Goal: Task Accomplishment & Management: Manage account settings

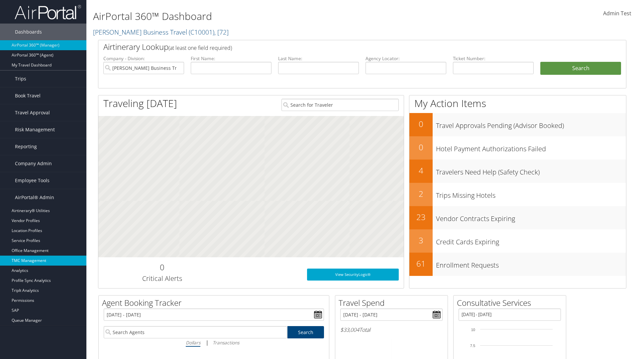
click at [43, 260] on link "TMC Management" at bounding box center [43, 260] width 86 height 10
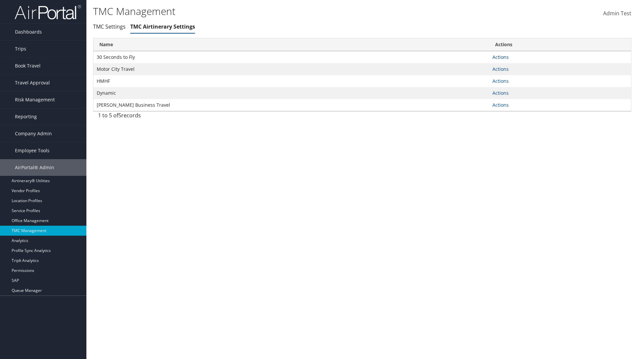
click at [500, 57] on link "Actions" at bounding box center [500, 57] width 16 height 6
click at [476, 89] on link "Manage Air notes" at bounding box center [475, 89] width 61 height 11
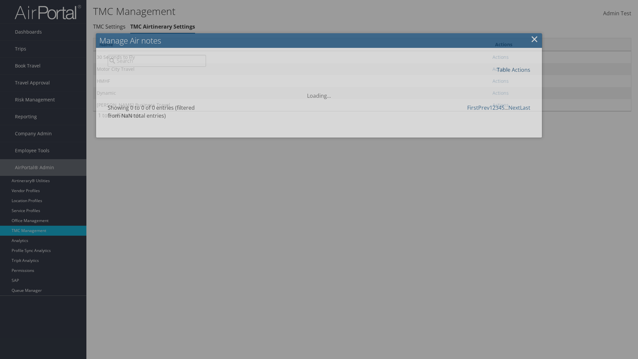
click at [513, 69] on link "Table Actions" at bounding box center [513, 69] width 34 height 7
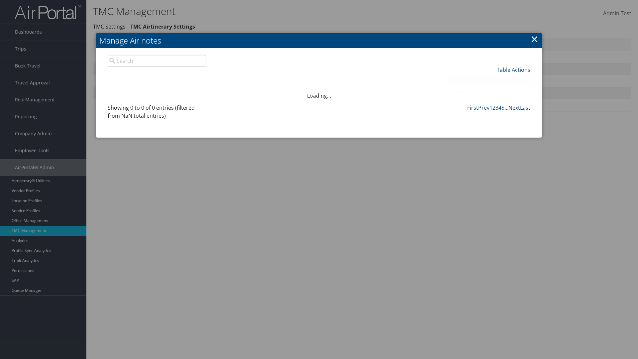
click at [491, 80] on link "New Record" at bounding box center [490, 79] width 87 height 11
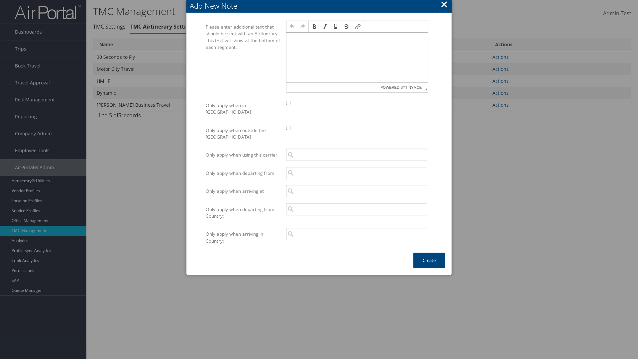
click at [357, 39] on p at bounding box center [357, 38] width 136 height 5
click at [429, 253] on button "Create" at bounding box center [429, 260] width 32 height 16
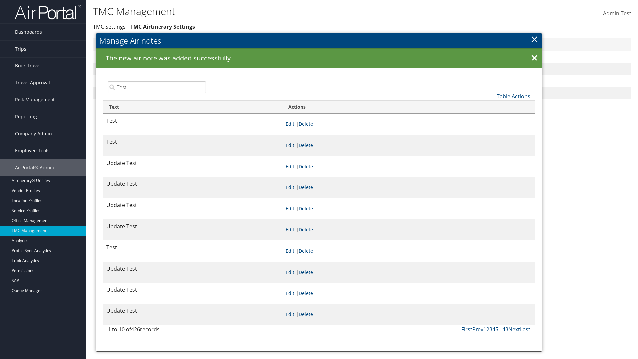
type input "Test"
click at [294, 145] on link "Edit" at bounding box center [290, 145] width 9 height 6
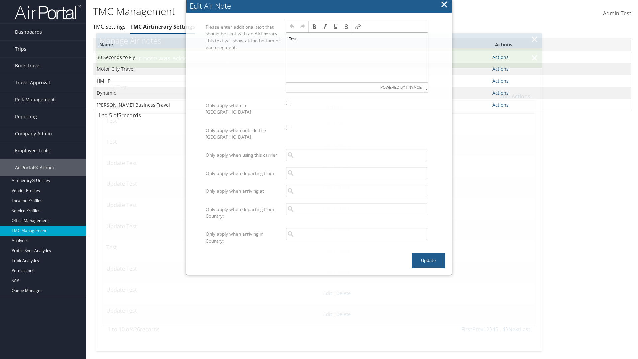
click at [357, 39] on p "Test" at bounding box center [357, 38] width 136 height 5
click at [428, 253] on button "Update" at bounding box center [427, 260] width 33 height 16
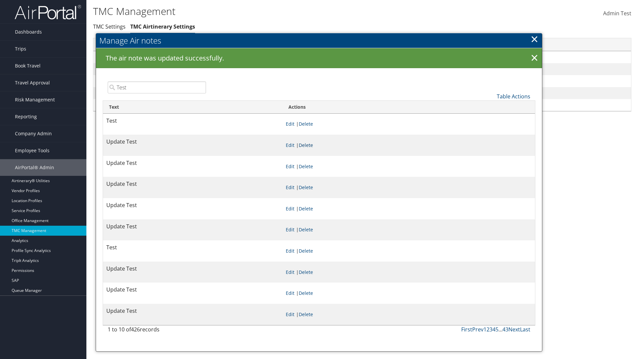
click at [313, 145] on link "Delete" at bounding box center [306, 145] width 14 height 6
